Goal: Obtain resource: Obtain resource

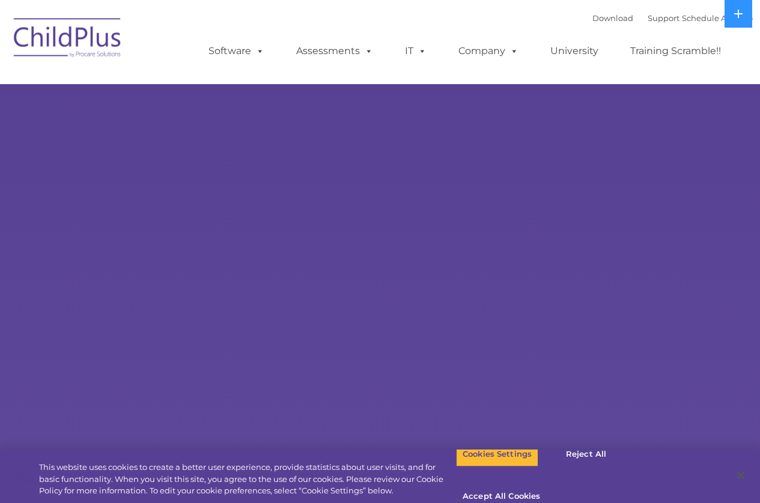
select select "MEDIUM"
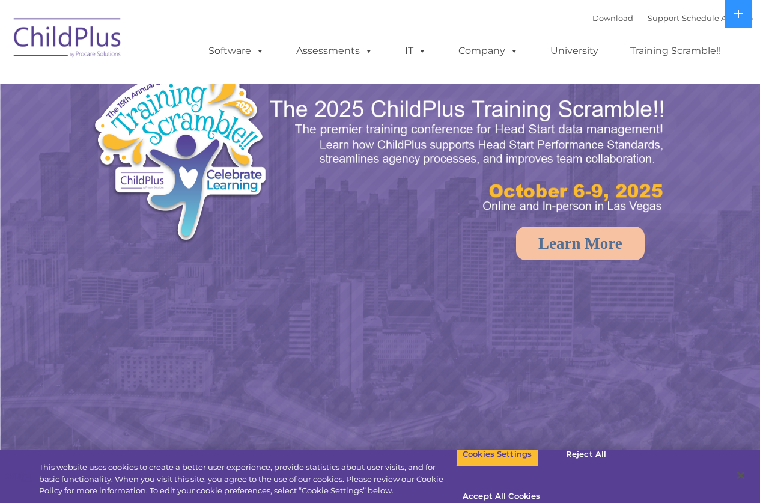
select select "MEDIUM"
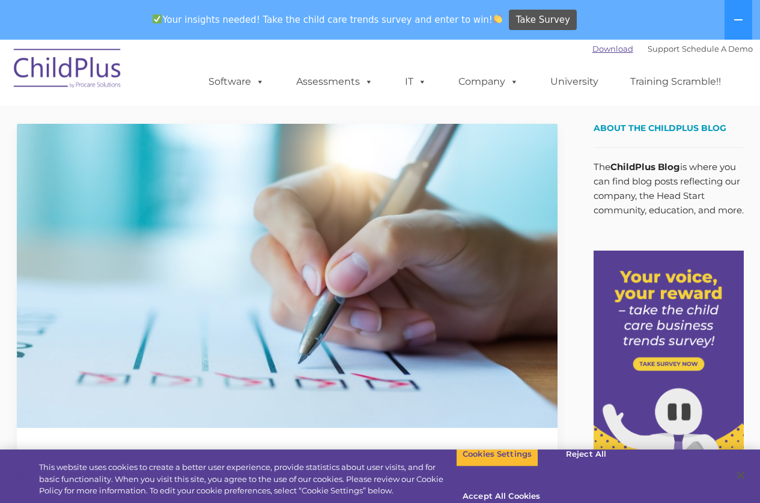
click at [592, 46] on link "Download" at bounding box center [612, 49] width 41 height 10
